Goal: Task Accomplishment & Management: Manage account settings

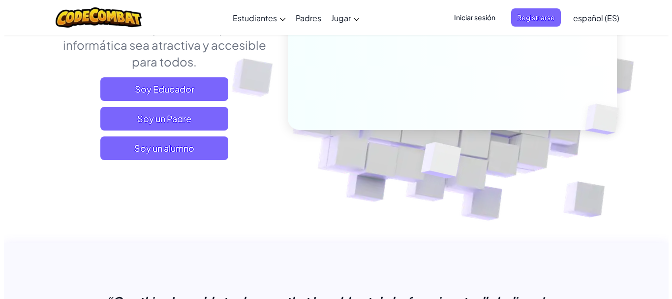
scroll to position [155, 0]
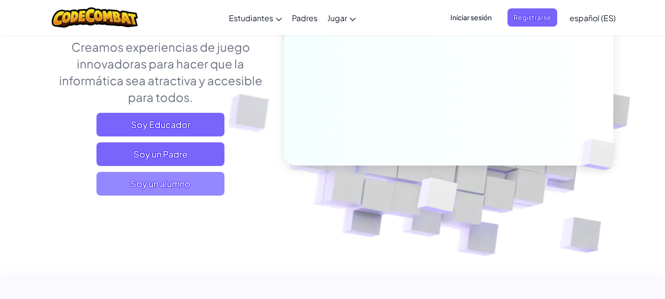
click at [170, 187] on span "Soy un alumno" at bounding box center [160, 184] width 128 height 24
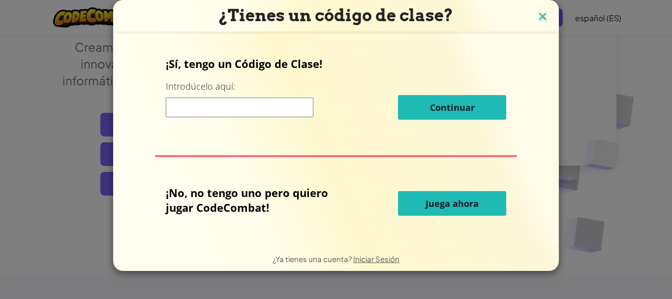
click at [541, 12] on img at bounding box center [543, 17] width 13 height 15
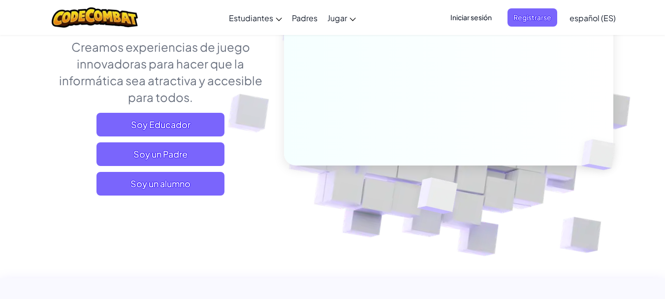
click at [482, 17] on span "Iniciar sesión" at bounding box center [470, 17] width 53 height 18
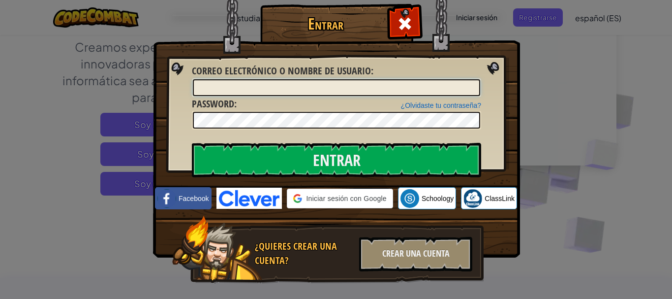
type input "[EMAIL_ADDRESS][DOMAIN_NAME]"
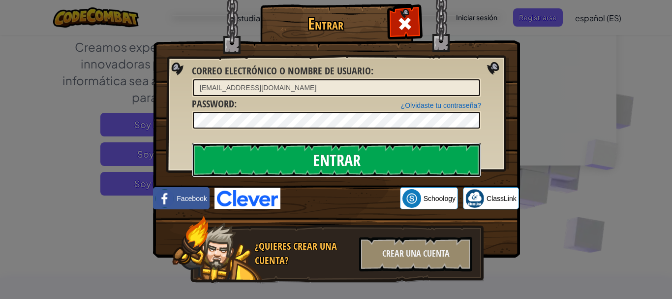
click at [316, 165] on input "Entrar" at bounding box center [336, 160] width 289 height 34
